Goal: Task Accomplishment & Management: Manage account settings

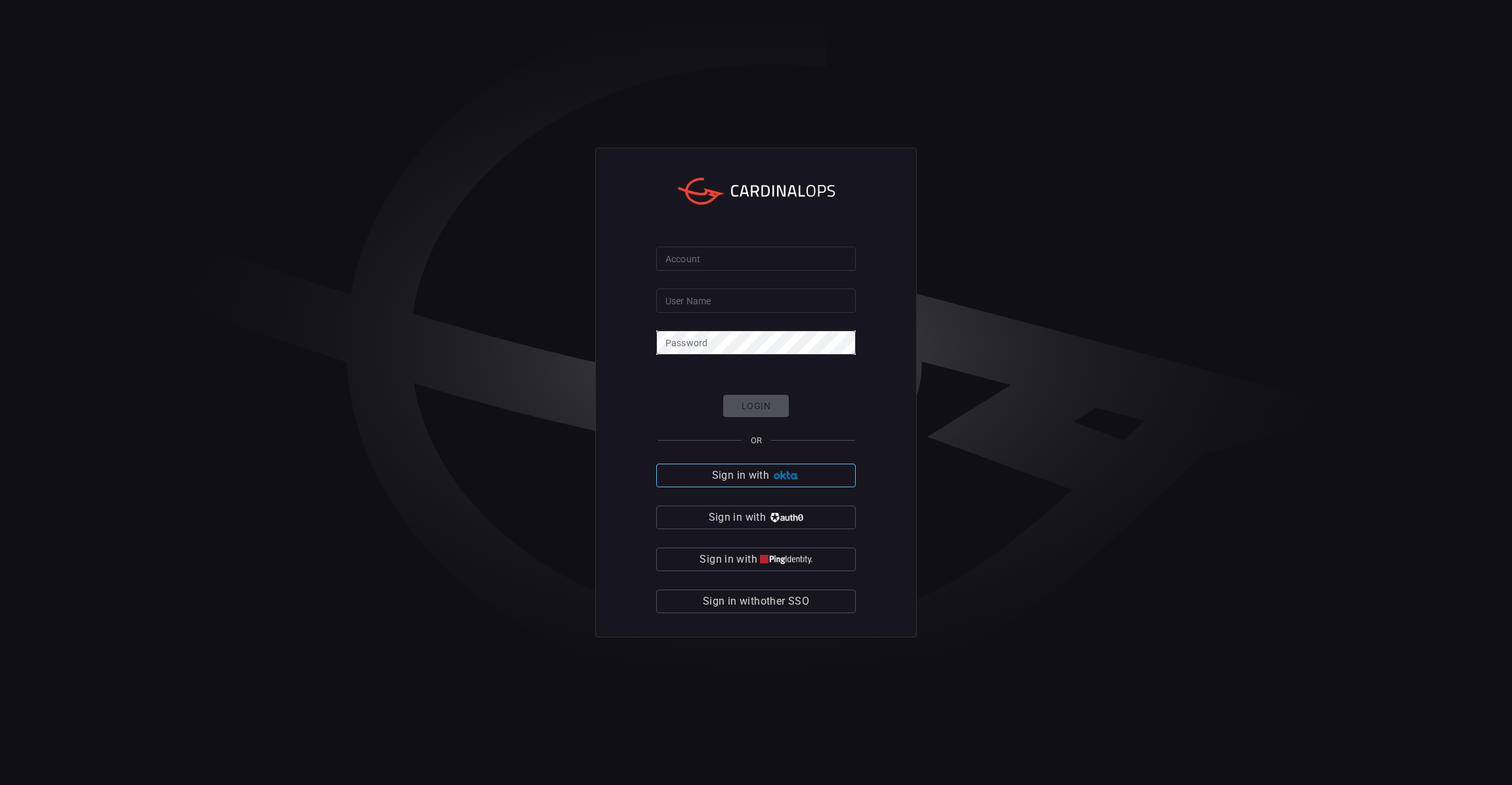
click at [736, 481] on span "Sign in with" at bounding box center [741, 475] width 57 height 19
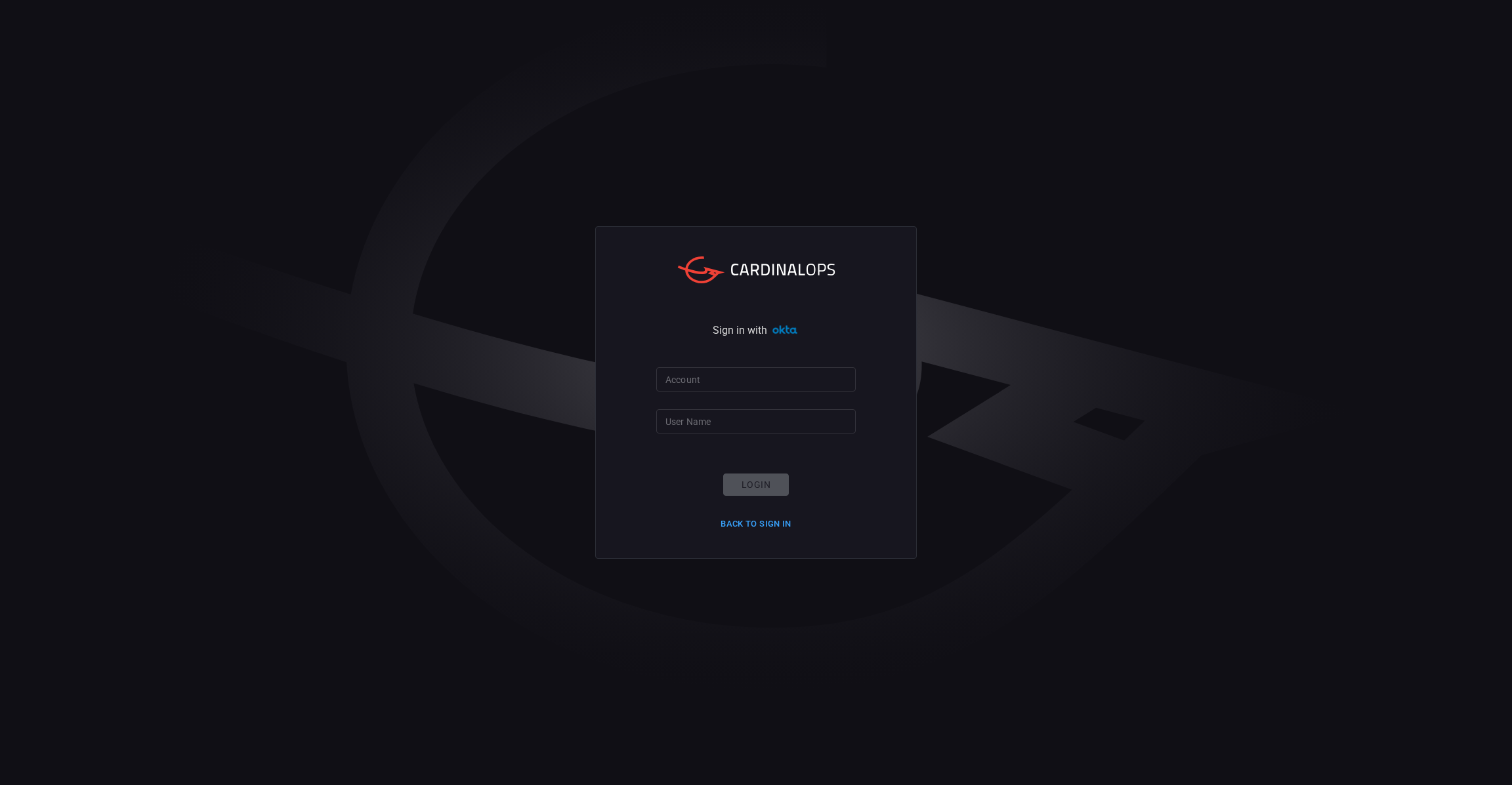
type input "Alejandro.Castillo"
click at [708, 387] on input "Account" at bounding box center [756, 379] width 200 height 24
type input "cna"
click at [757, 485] on button "Login" at bounding box center [756, 485] width 66 height 23
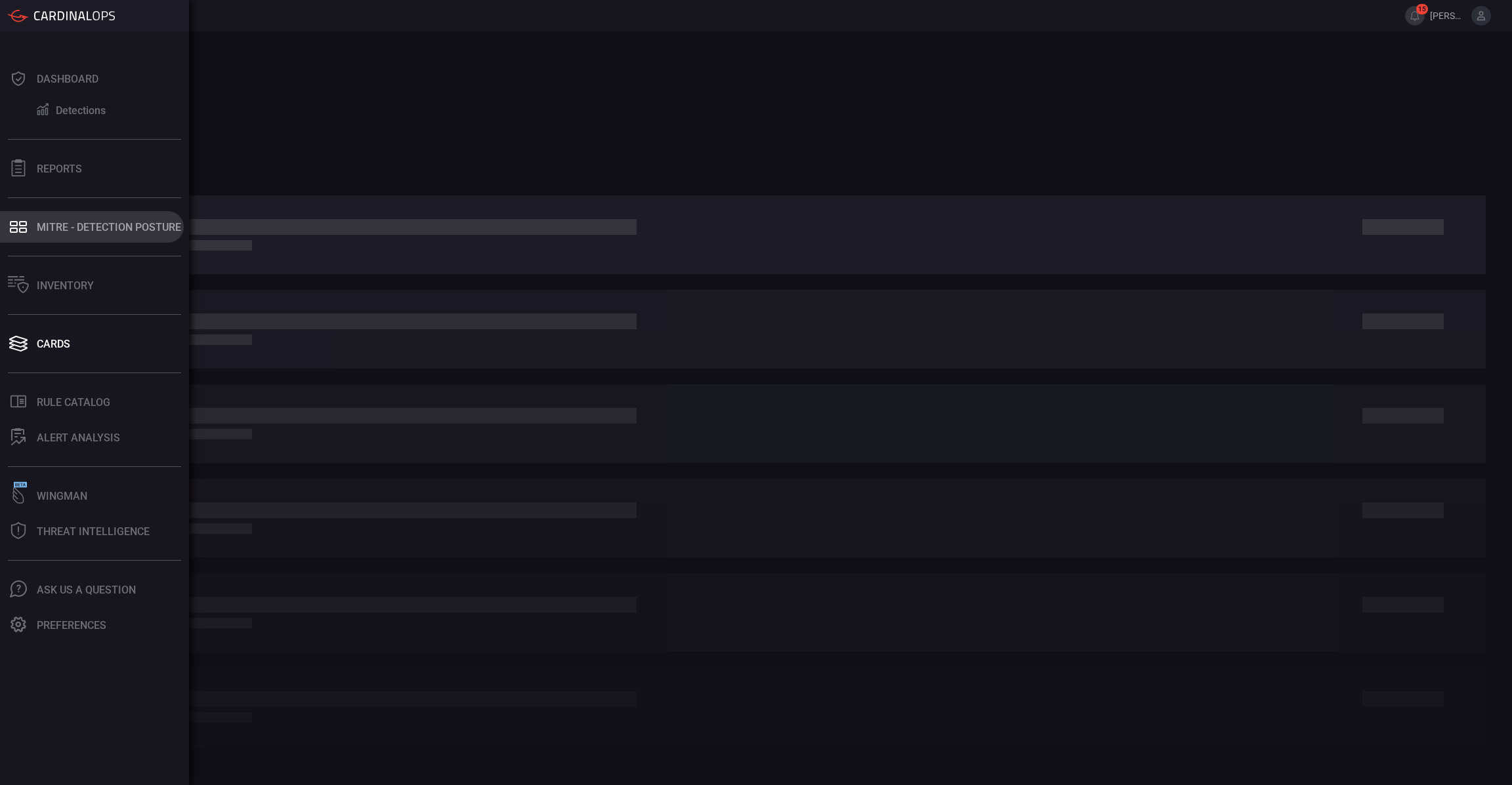
click at [77, 225] on div "MITRE - Detection Posture" at bounding box center [108, 228] width 144 height 12
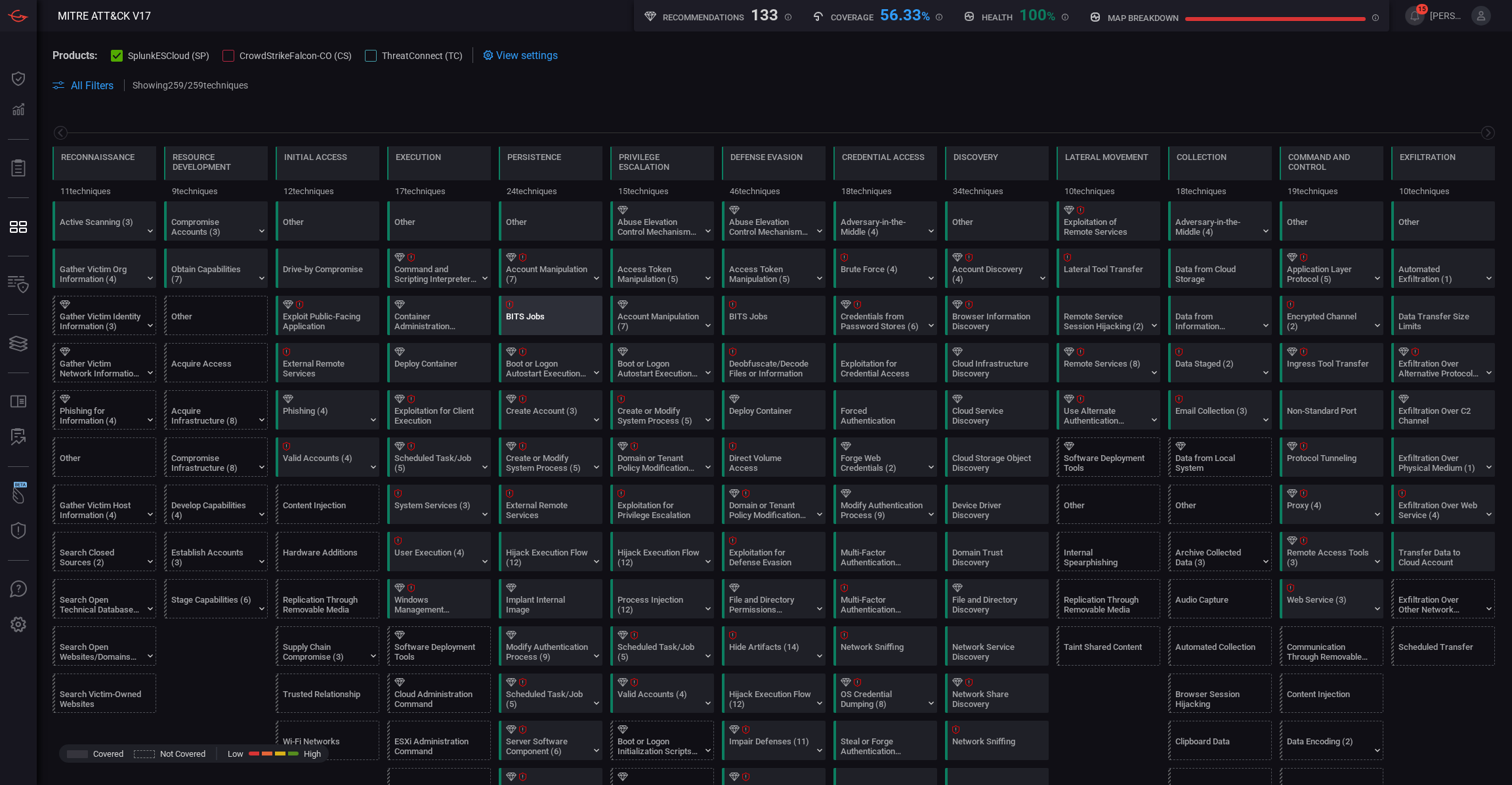
scroll to position [0, 129]
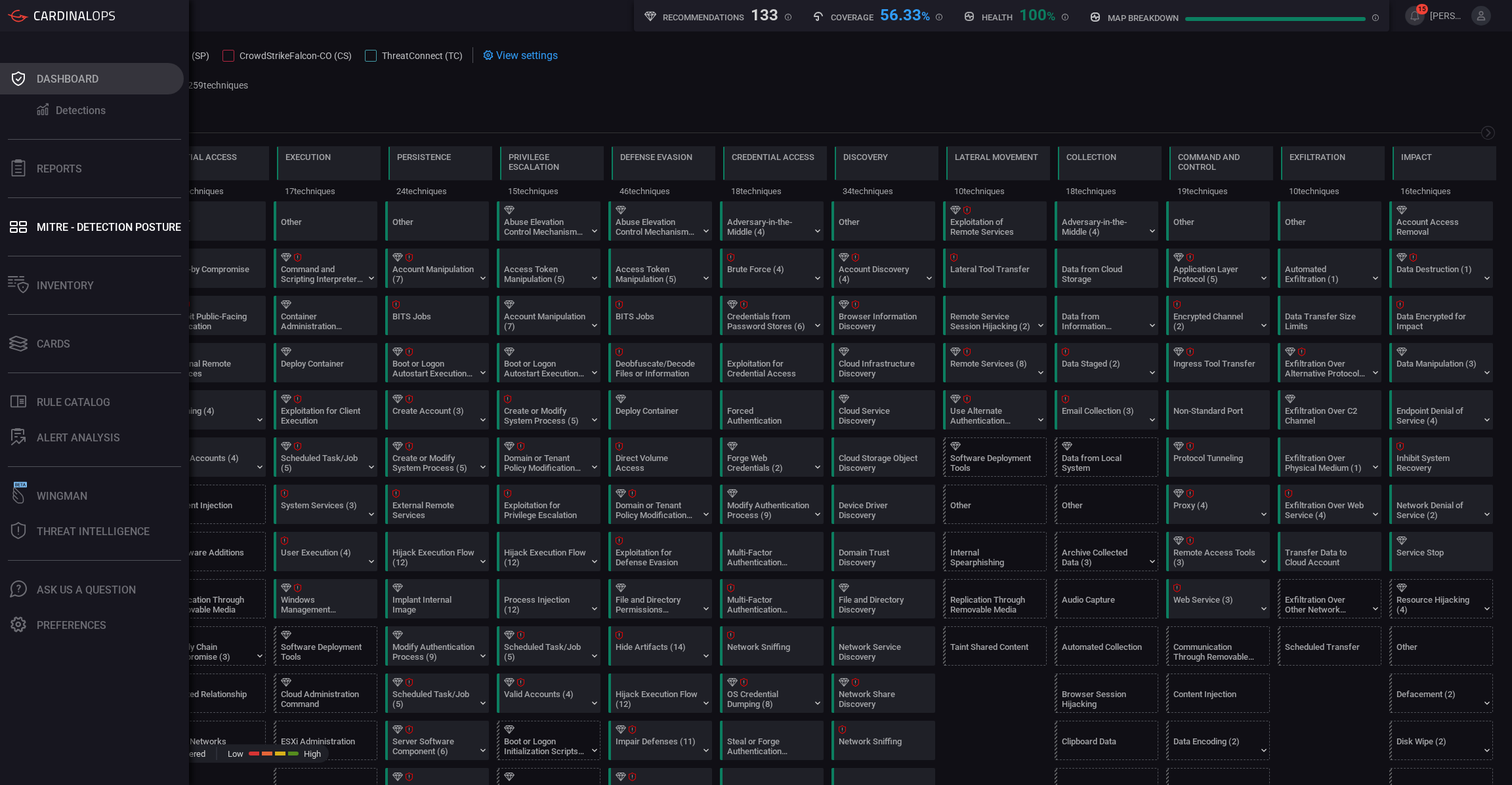
click at [43, 84] on div "Dashboard" at bounding box center [67, 79] width 62 height 12
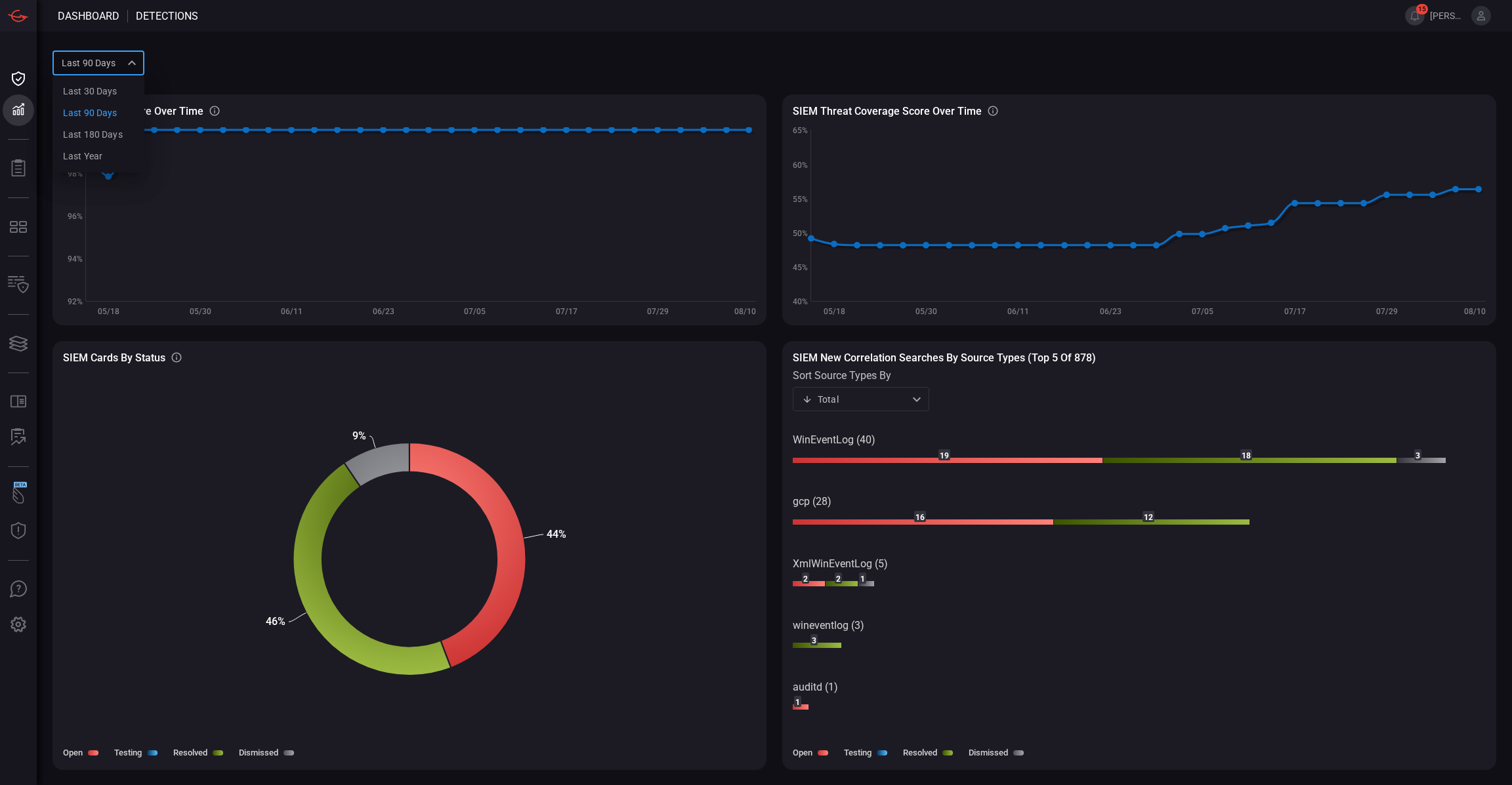
click at [129, 60] on div "Last 90 days quarter Last 30 days Last 90 days Last 180 days Last year ​" at bounding box center [98, 62] width 92 height 24
click at [123, 130] on li "Last 180 days" at bounding box center [98, 135] width 92 height 22
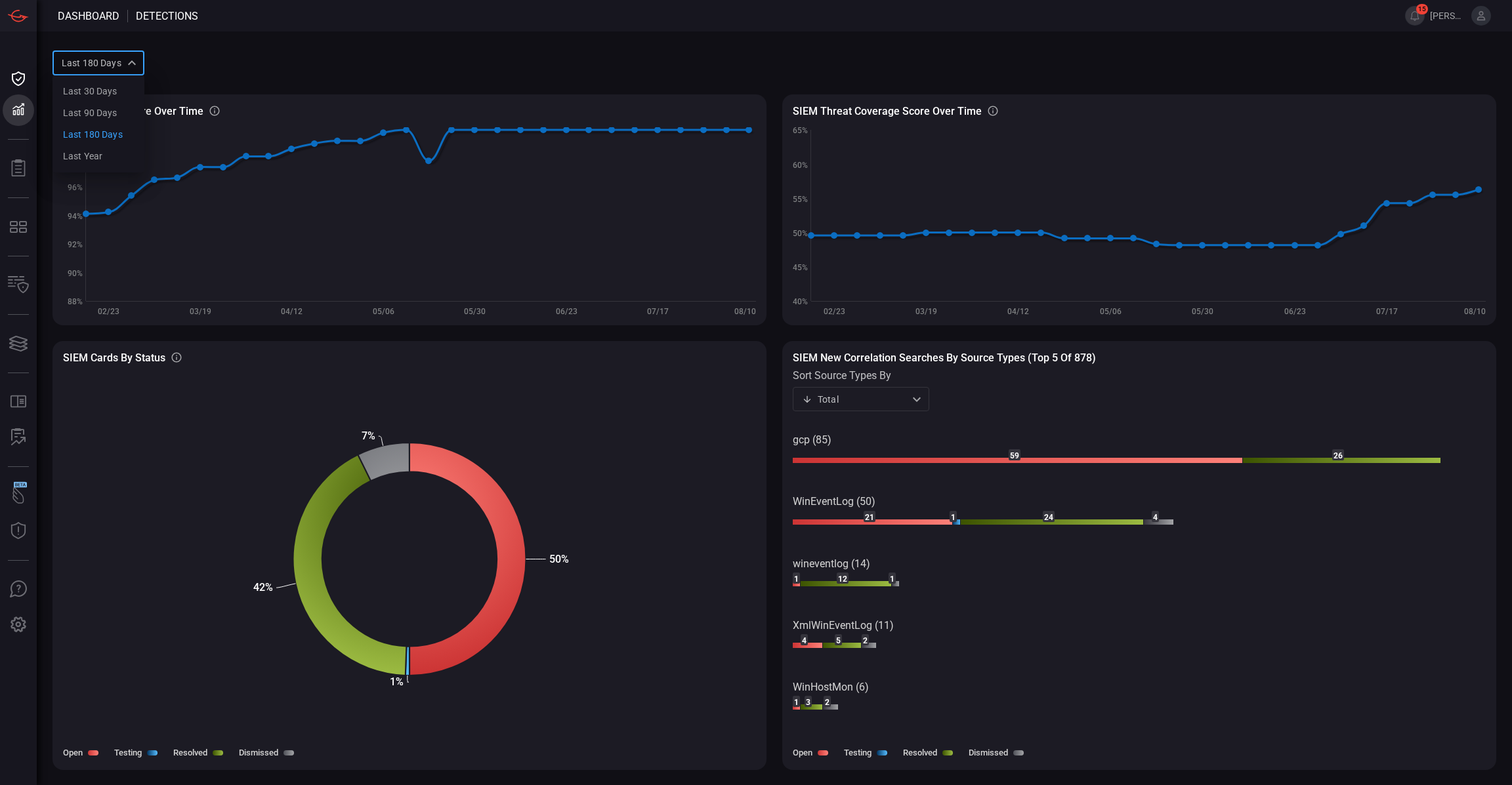
click at [121, 56] on div "Last 180 days sixMonths Last 30 days Last 90 days Last 180 days Last year ​" at bounding box center [98, 62] width 92 height 24
click at [96, 155] on div "Last year" at bounding box center [82, 156] width 40 height 14
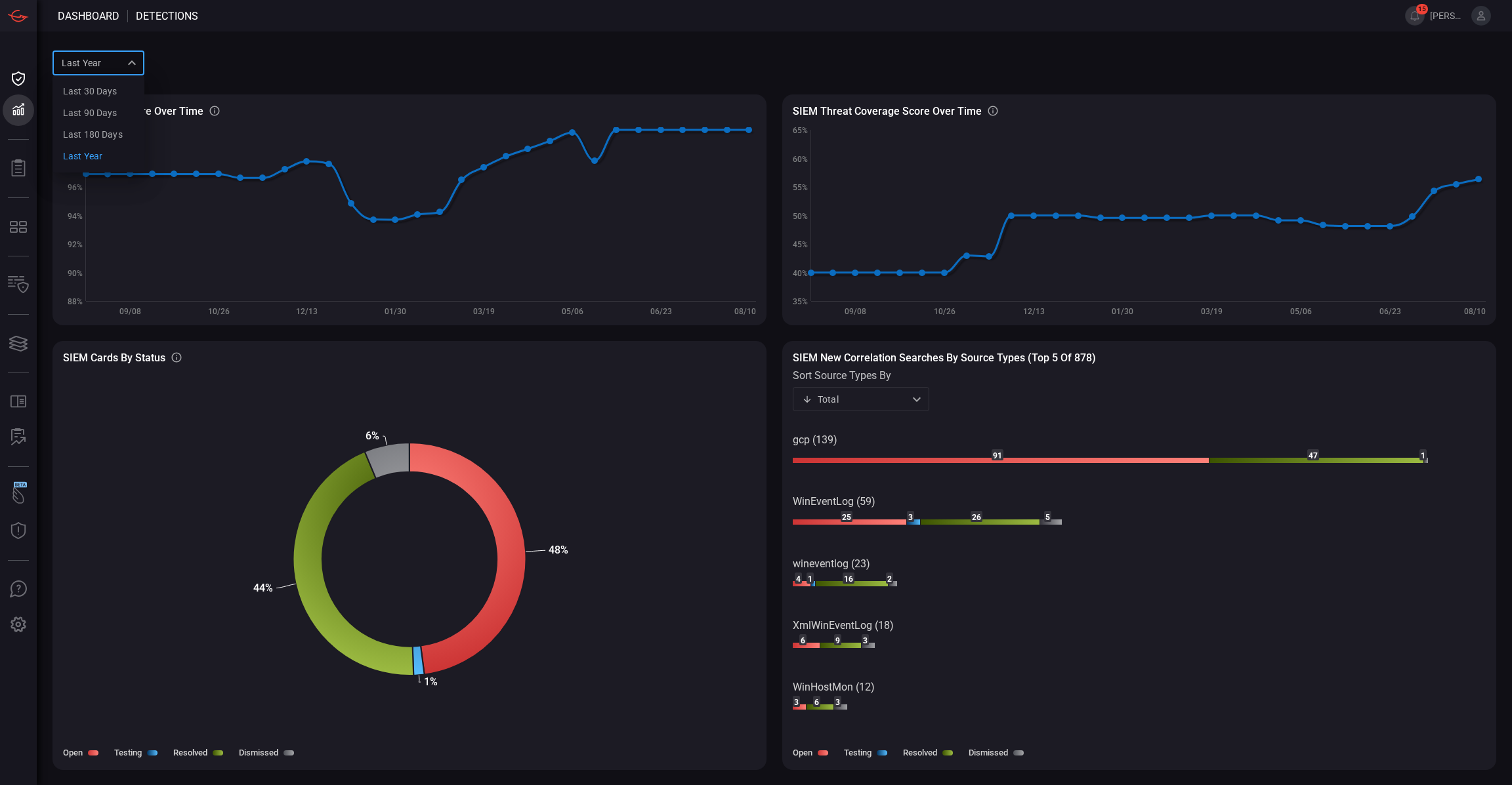
click at [124, 62] on div "Last year year Last 30 days Last 90 days Last 180 days Last year ​" at bounding box center [98, 62] width 92 height 24
click at [108, 129] on div "Last 180 days" at bounding box center [92, 135] width 60 height 14
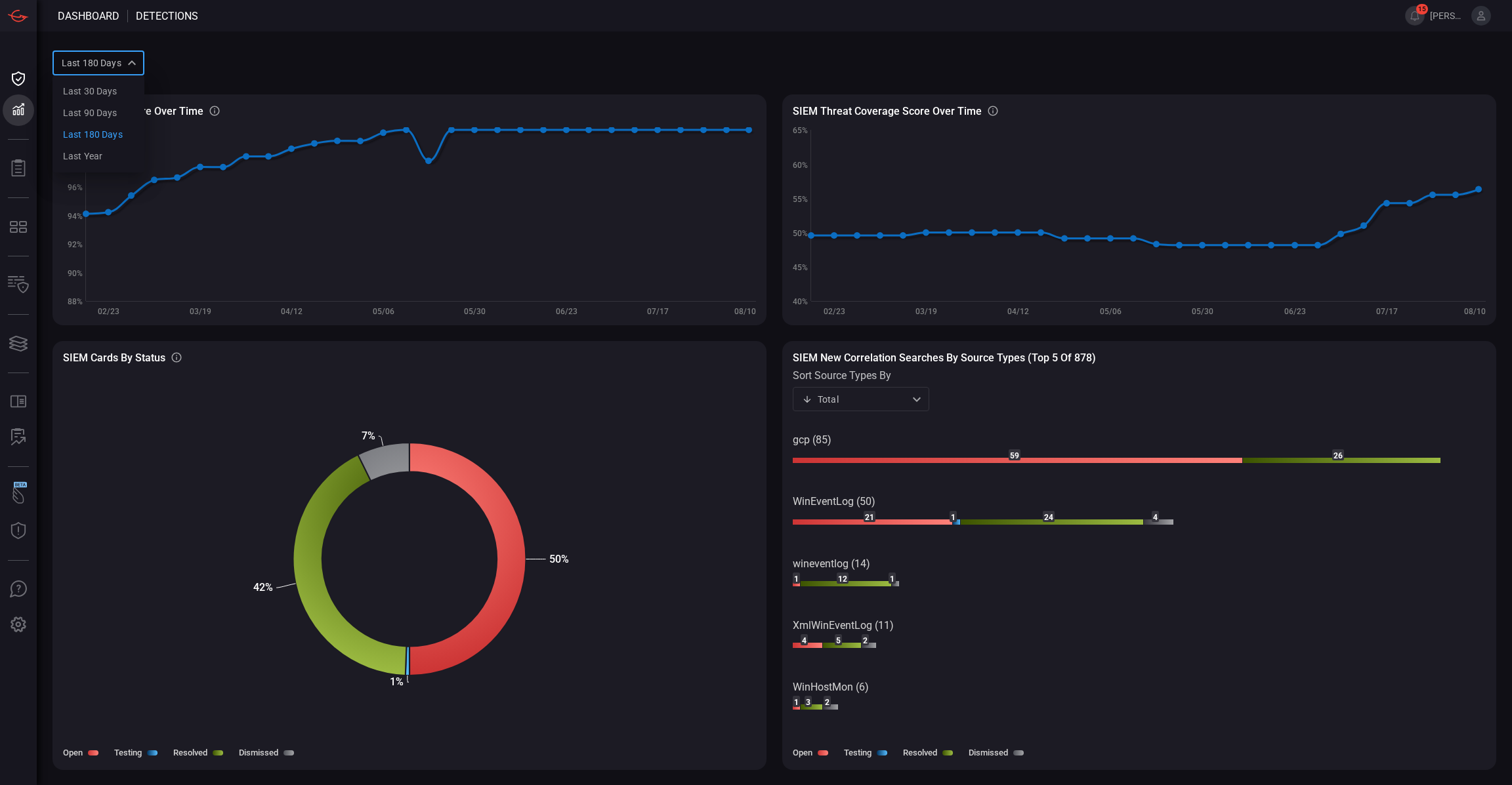
click at [128, 58] on div "Last 180 days sixMonths Last 30 days Last 90 days Last 180 days Last year ​" at bounding box center [98, 62] width 92 height 24
click at [101, 151] on li "Last year" at bounding box center [98, 156] width 92 height 22
type input "year"
